Goal: Task Accomplishment & Management: Use online tool/utility

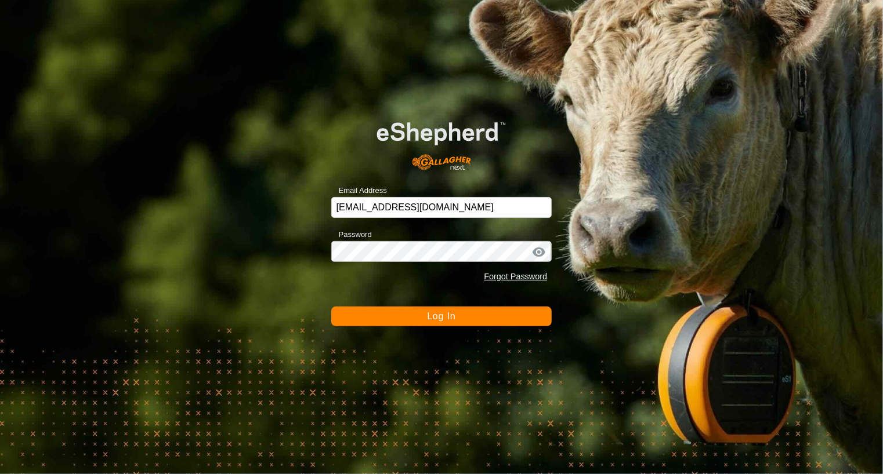
click at [436, 312] on span "Log In" at bounding box center [441, 316] width 28 height 10
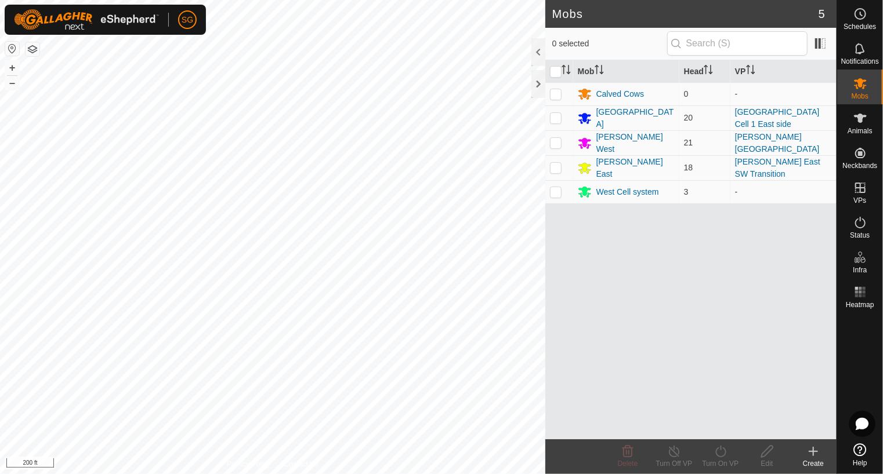
click at [614, 412] on div "Mobs 5 0 selected Mob Head VP Calved Cows 0 - [GEOGRAPHIC_DATA] 20 [GEOGRAPHIC_…" at bounding box center [418, 237] width 836 height 474
click at [859, 286] on icon at bounding box center [860, 292] width 14 height 14
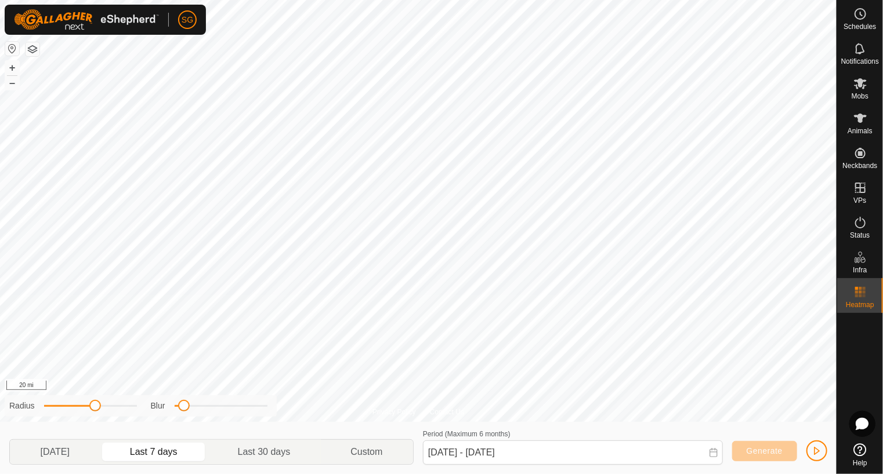
click at [529, 469] on div "Privacy Policy Contact Us 354 1897701214 [PERSON_NAME] West [PERSON_NAME][GEOGR…" at bounding box center [418, 237] width 836 height 474
click at [857, 85] on icon at bounding box center [860, 84] width 14 height 14
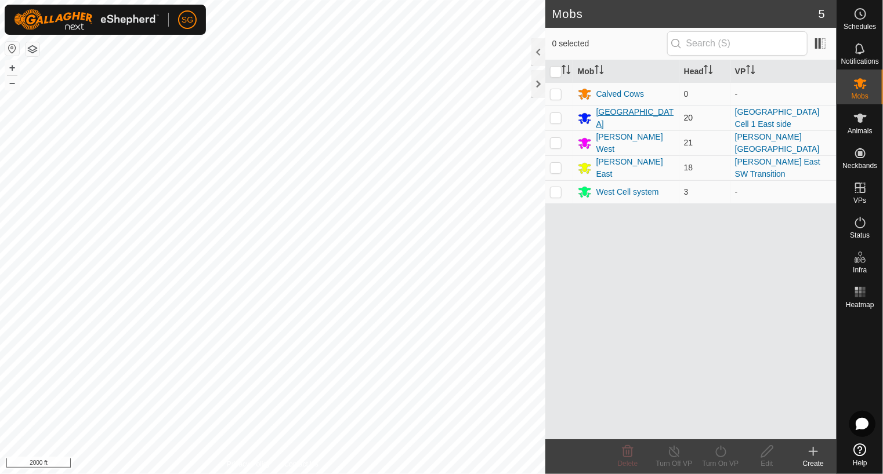
click at [605, 118] on div "[GEOGRAPHIC_DATA]" at bounding box center [635, 118] width 78 height 24
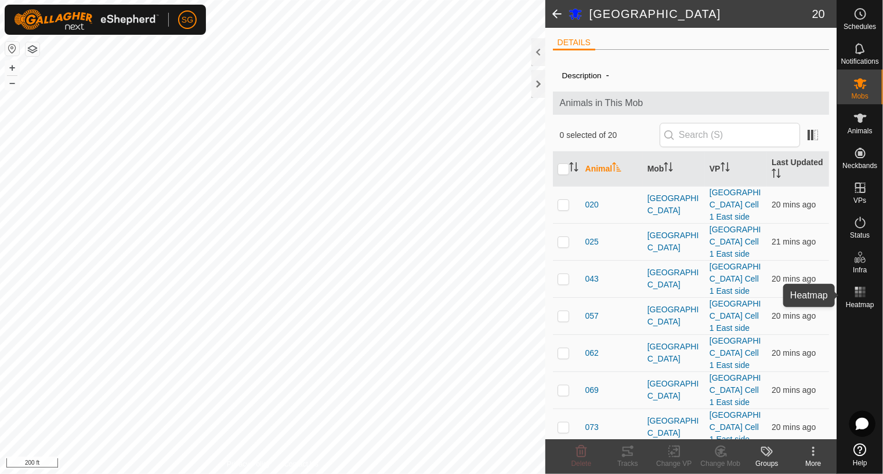
click at [861, 292] on rect at bounding box center [859, 292] width 3 height 3
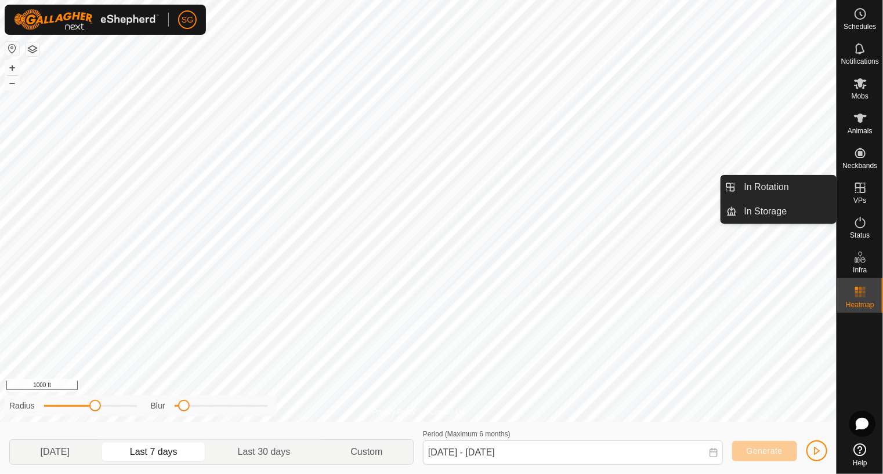
click at [859, 188] on icon at bounding box center [860, 188] width 10 height 10
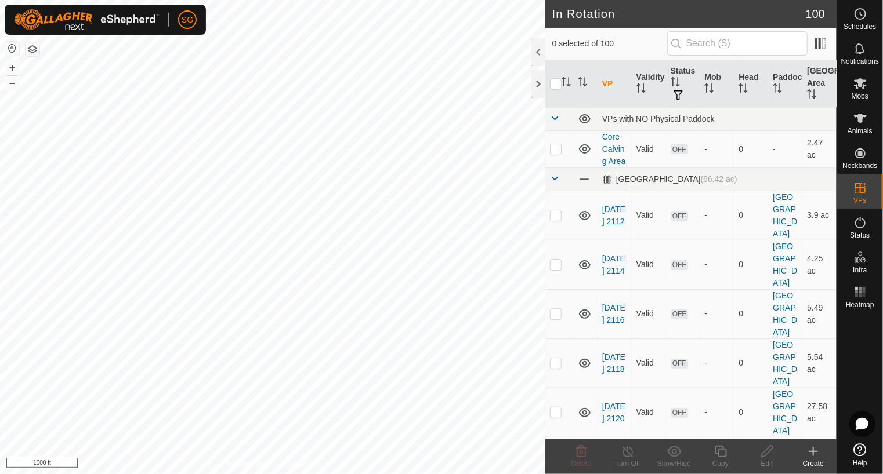
checkbox input "true"
click at [863, 88] on icon at bounding box center [860, 83] width 13 height 11
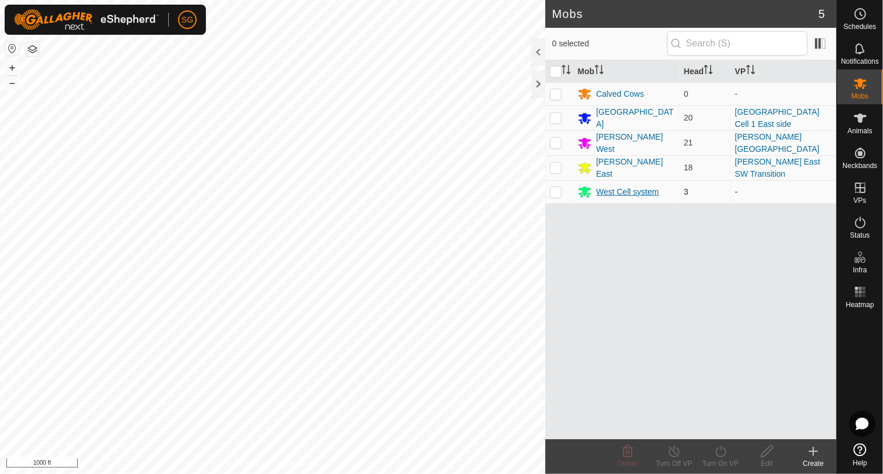
click at [638, 193] on div "West Cell system" at bounding box center [627, 192] width 63 height 12
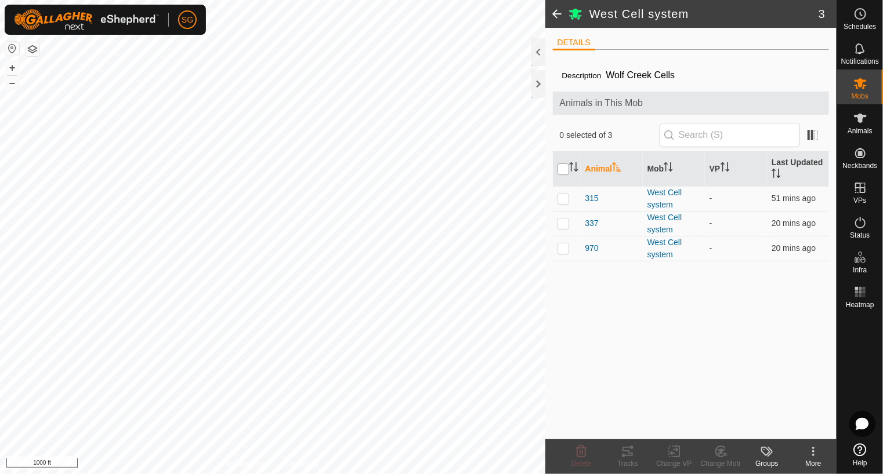
click at [566, 171] on input "checkbox" at bounding box center [563, 170] width 12 height 12
checkbox input "true"
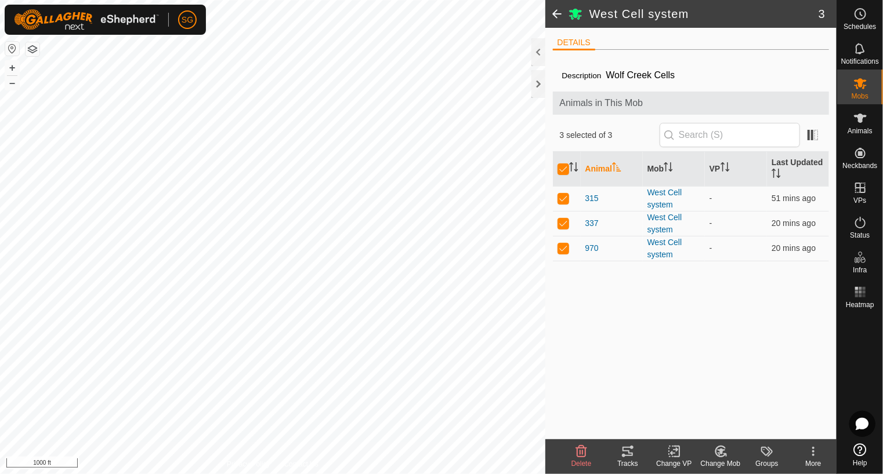
click at [673, 451] on icon at bounding box center [674, 452] width 14 height 14
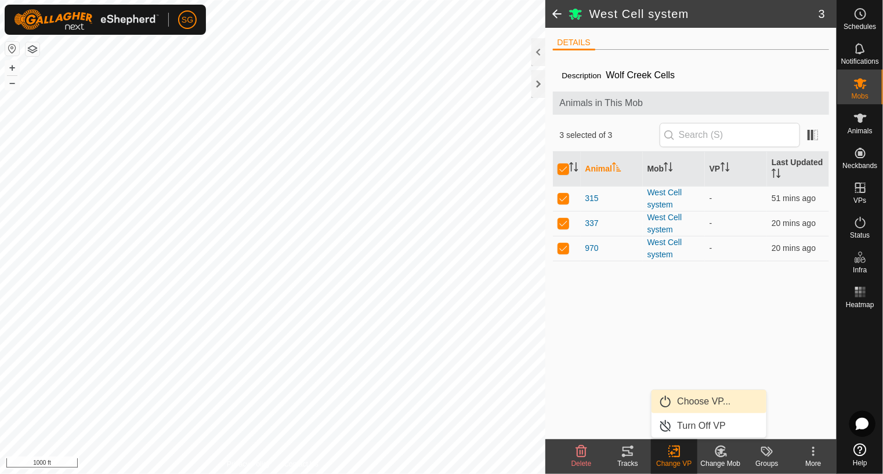
click at [683, 404] on link "Choose VP..." at bounding box center [708, 401] width 115 height 23
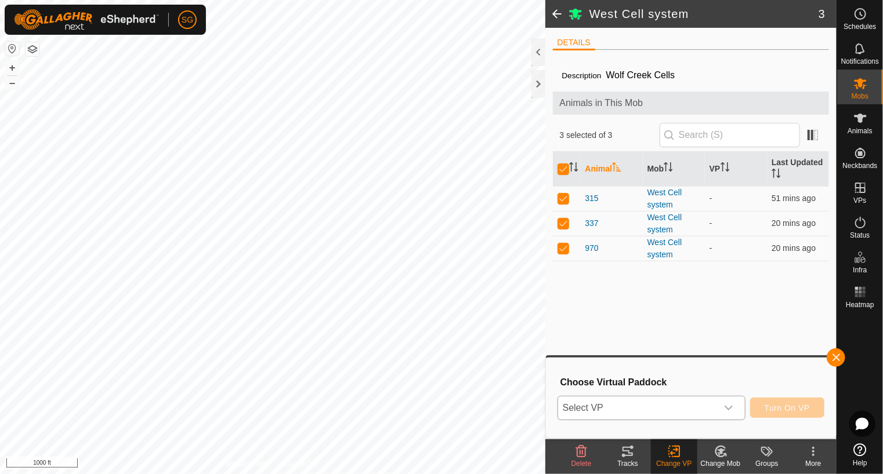
click at [662, 416] on span "Select VP" at bounding box center [637, 408] width 159 height 23
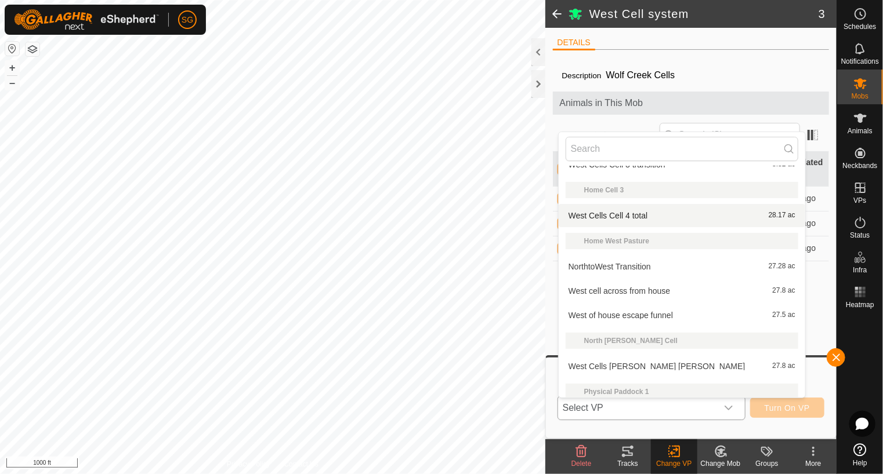
scroll to position [1202, 0]
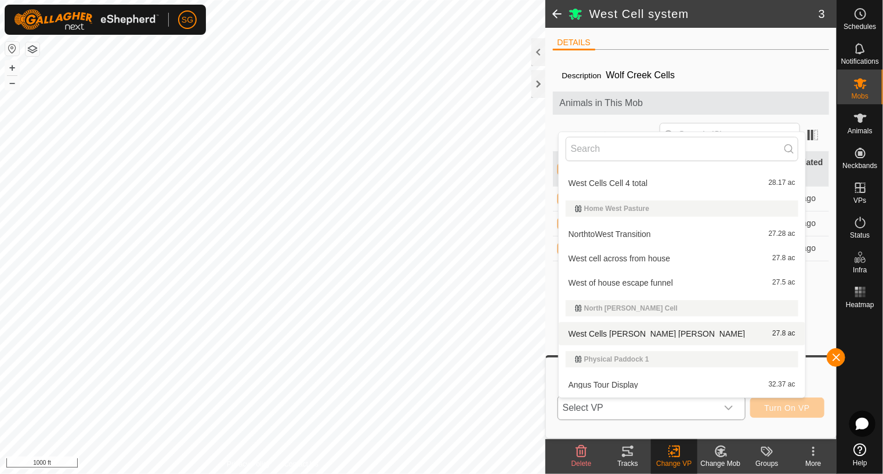
click at [643, 333] on li "West Cells [PERSON_NAME] [PERSON_NAME] 27.8 ac" at bounding box center [681, 333] width 246 height 23
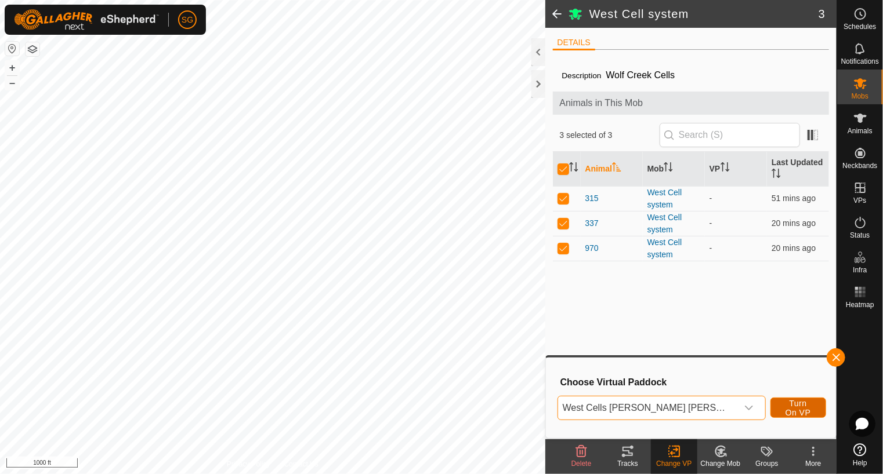
click at [785, 404] on span "Turn On VP" at bounding box center [798, 408] width 27 height 19
